Goal: Navigation & Orientation: Find specific page/section

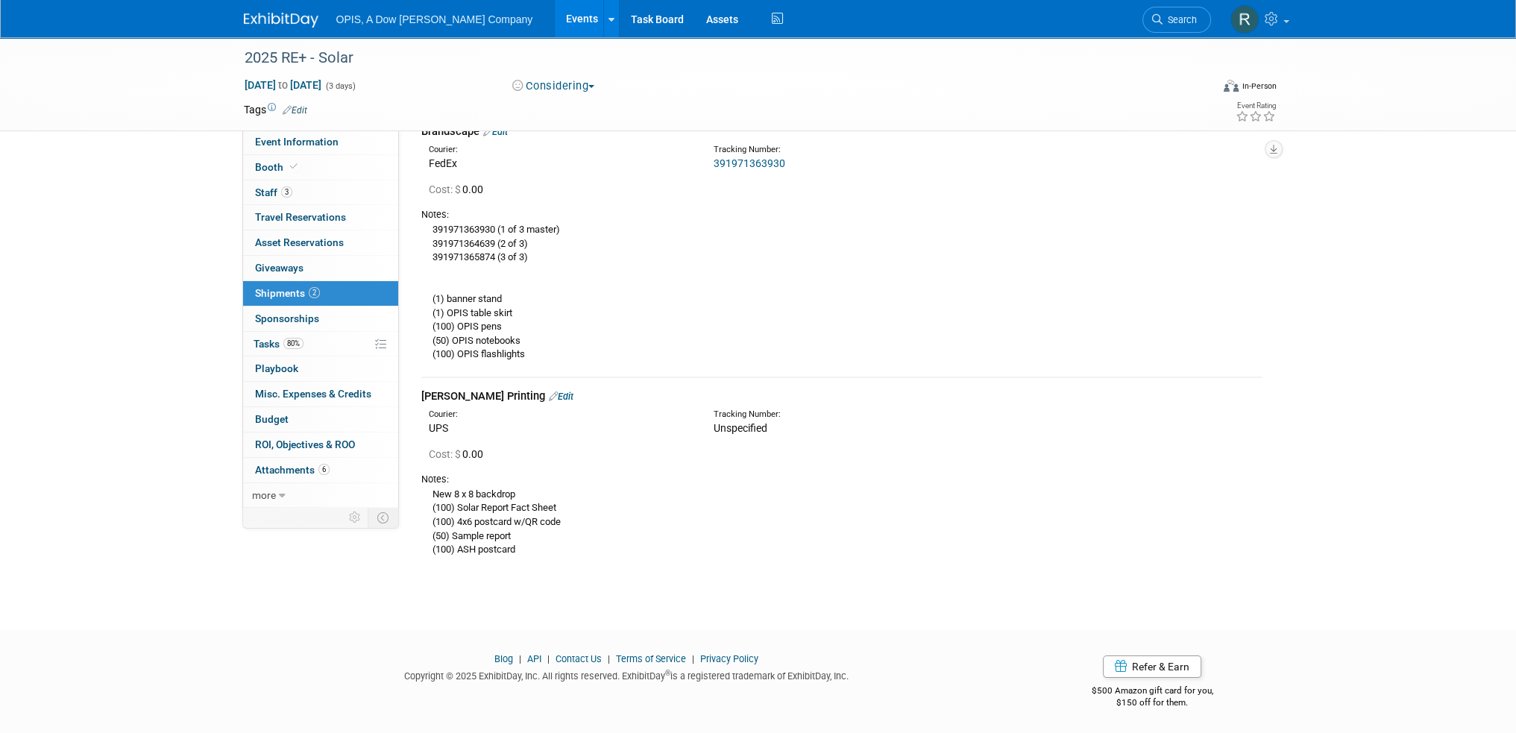
click at [555, 16] on link "Events" at bounding box center [582, 18] width 54 height 37
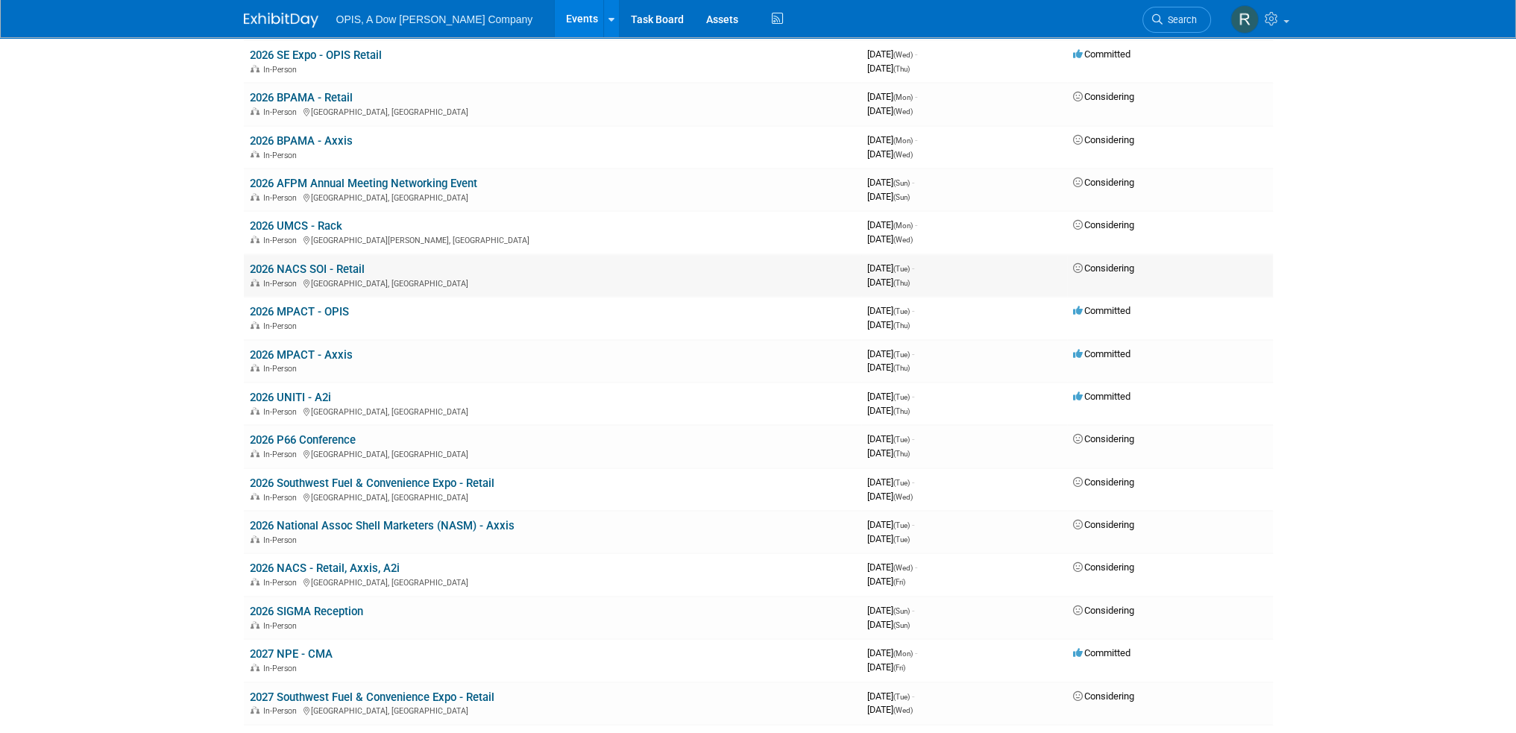
scroll to position [597, 0]
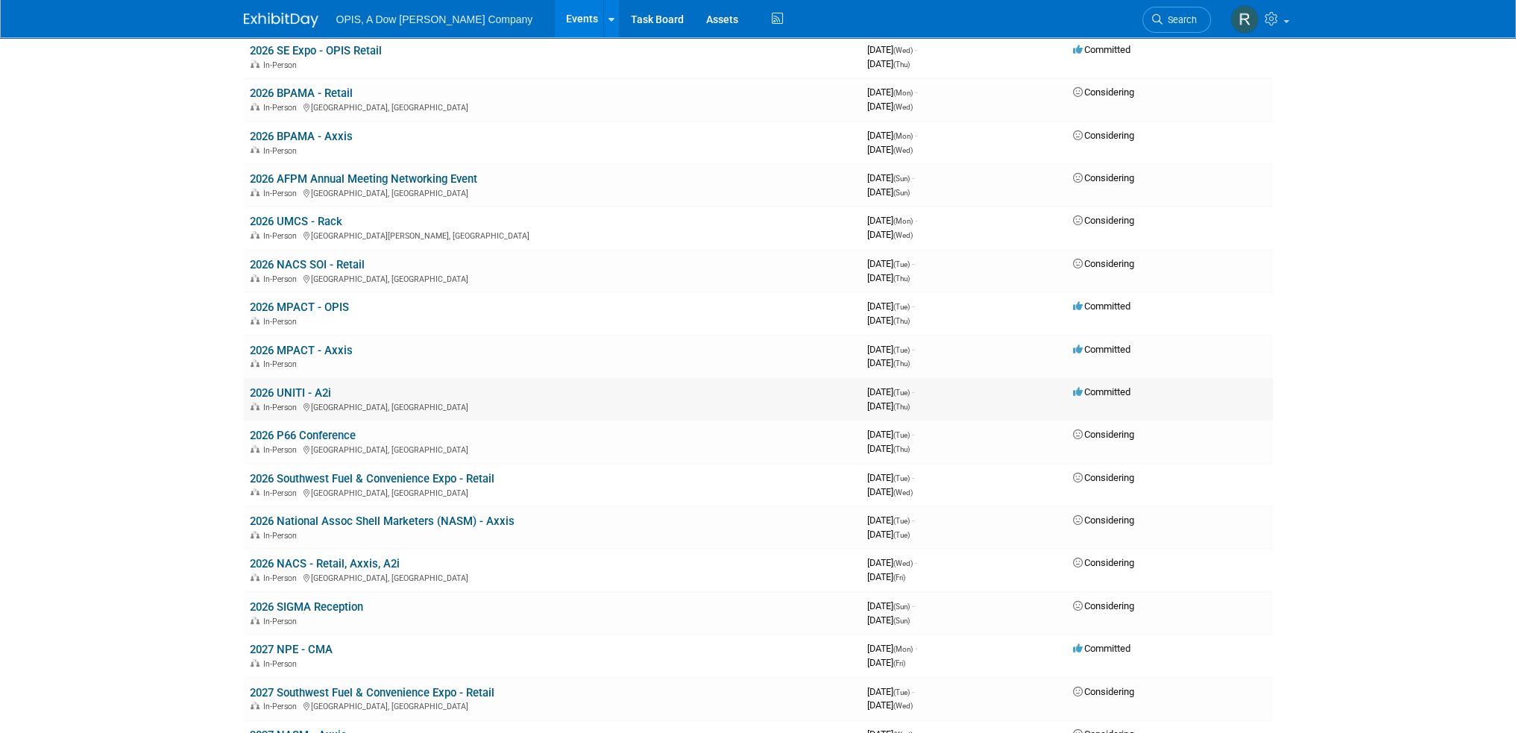
click at [298, 386] on link "2026 UNITI - A2i" at bounding box center [290, 392] width 81 height 13
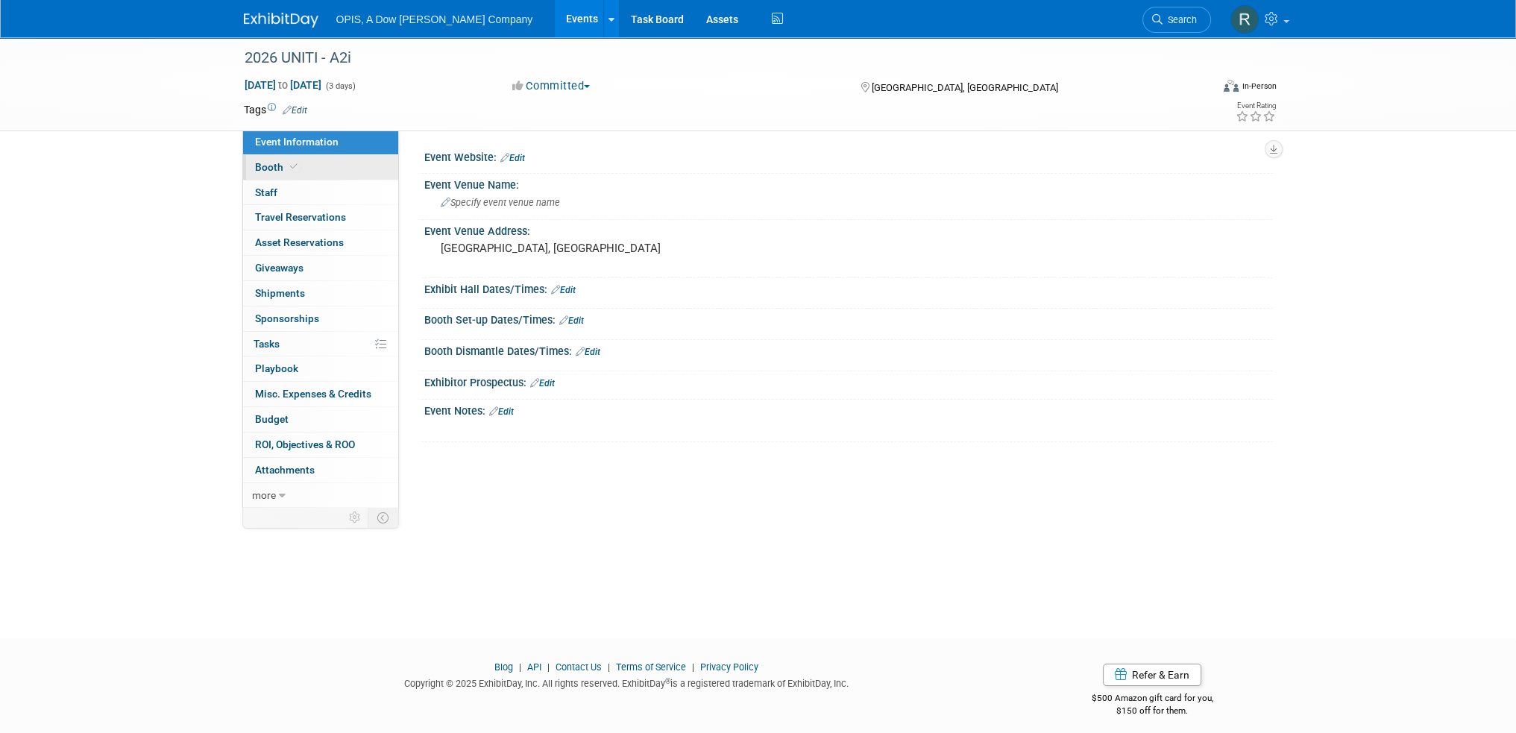
click at [262, 169] on span "Booth" at bounding box center [277, 167] width 45 height 12
